Goal: Check status: Check status

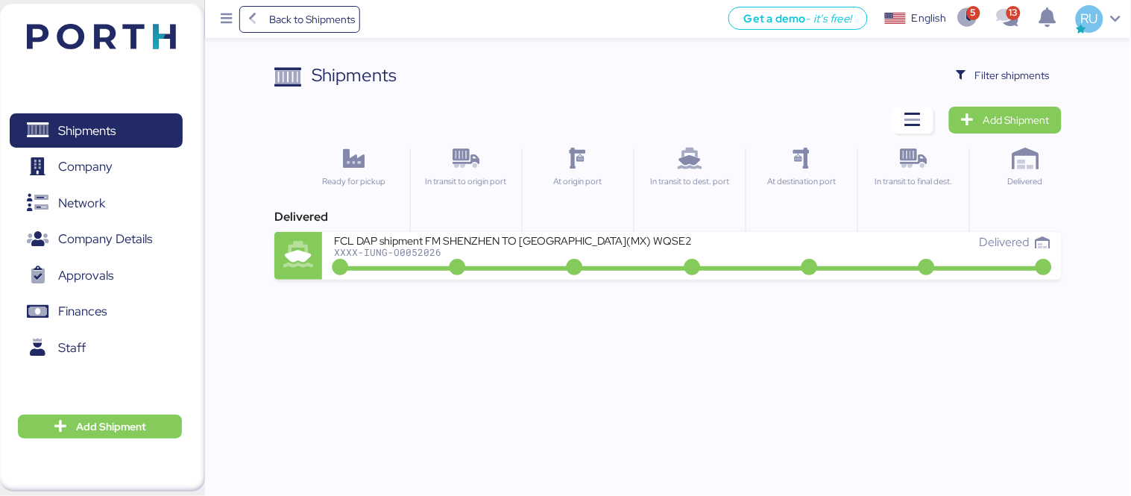
click at [972, 101] on div "Shipments Clear Filters Filter shipments Add Shipment Ready for pickup In trans…" at bounding box center [667, 171] width 787 height 218
click at [989, 85] on span "Filter shipments" at bounding box center [1002, 75] width 93 height 21
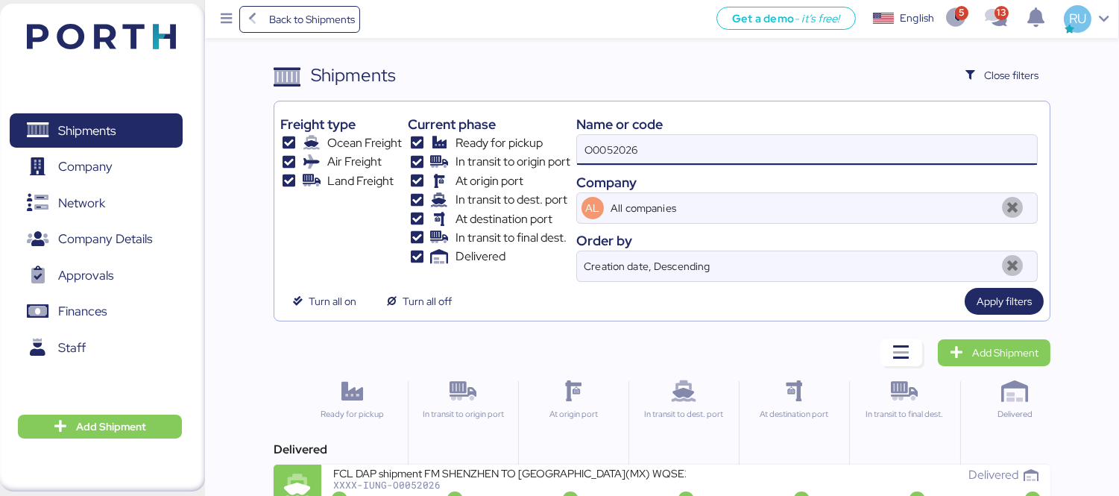
click at [740, 144] on input "O0052026" at bounding box center [807, 150] width 460 height 30
type input "O"
paste input "O0052077"
type input "O0052077"
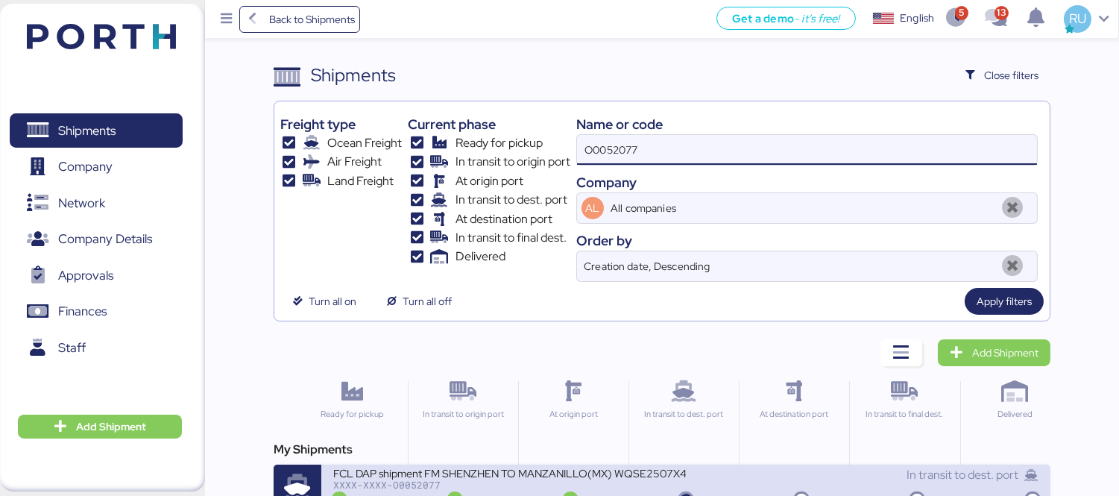
click at [436, 474] on div "FCL DAP shipment FM SHENZHEN TO MANZANILLO(MX) WQSE2507X47" at bounding box center [509, 472] width 353 height 13
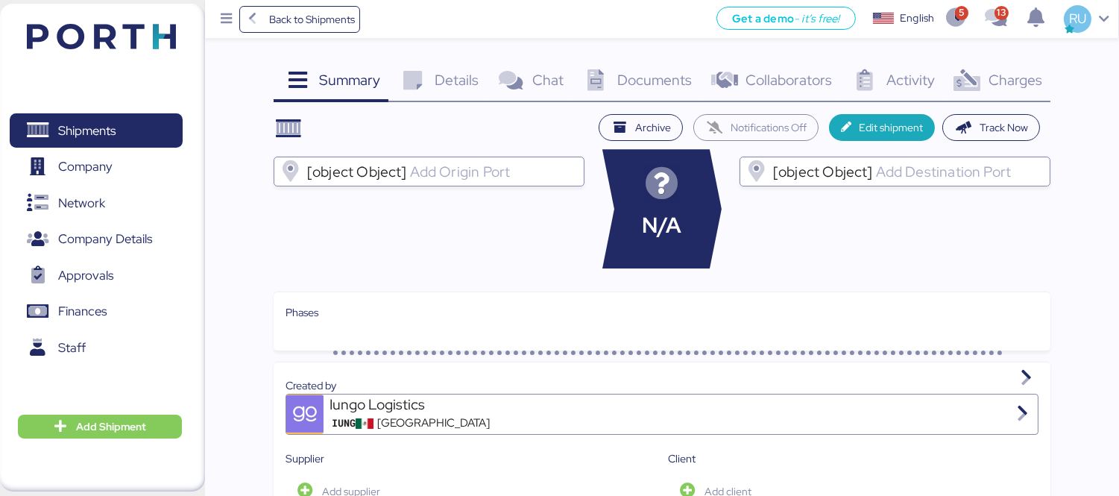
click at [984, 92] on div "Charges 0" at bounding box center [996, 82] width 107 height 40
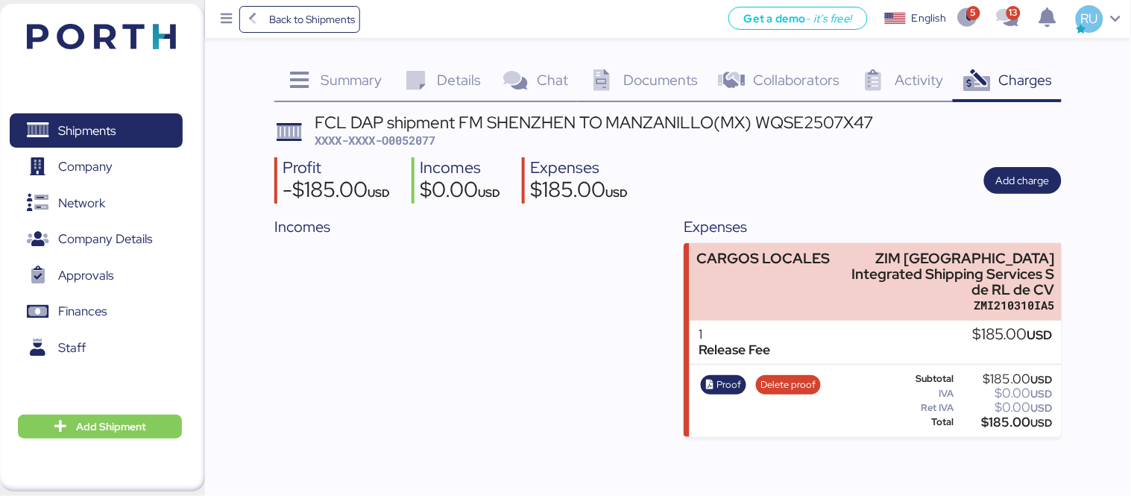
click at [638, 85] on span "Documents" at bounding box center [660, 79] width 75 height 19
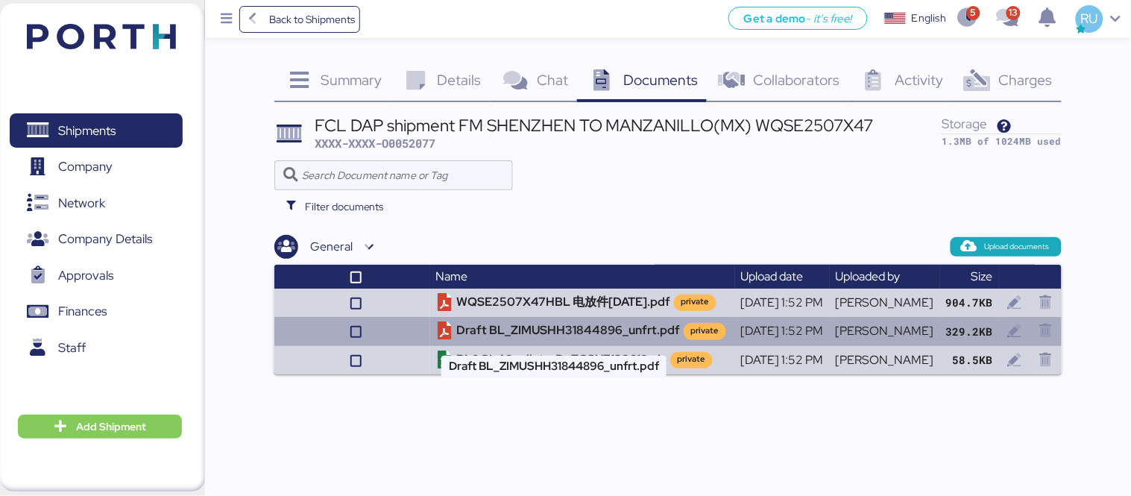
click at [453, 334] on td "Draft BL_ZIMUSHH31844896_unfrt.pdf private" at bounding box center [582, 331] width 305 height 28
